Goal: Task Accomplishment & Management: Manage account settings

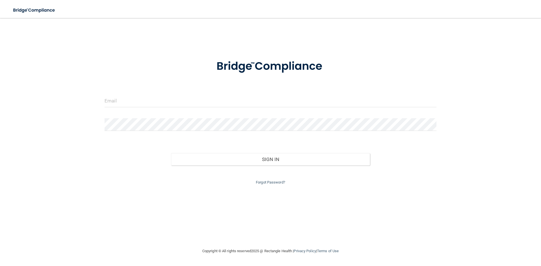
click at [176, 80] on div at bounding box center [270, 66] width 340 height 29
click at [167, 101] on input "email" at bounding box center [271, 101] width 332 height 13
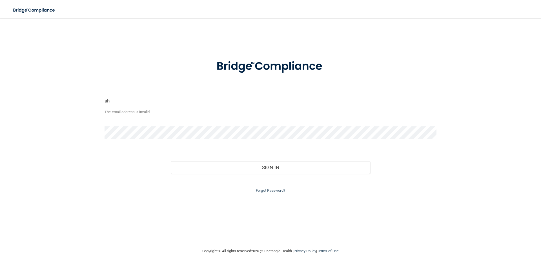
type input "a"
type input "h"
click at [164, 121] on form "aherring25 The email address is invalid Invalid email/password. You don't have …" at bounding box center [271, 123] width 332 height 142
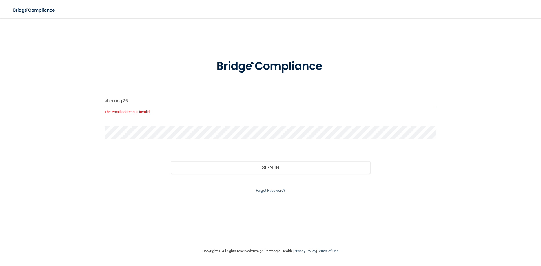
click at [150, 96] on input "aherring25" at bounding box center [271, 101] width 332 height 13
type input "a"
